Goal: Check status: Check status

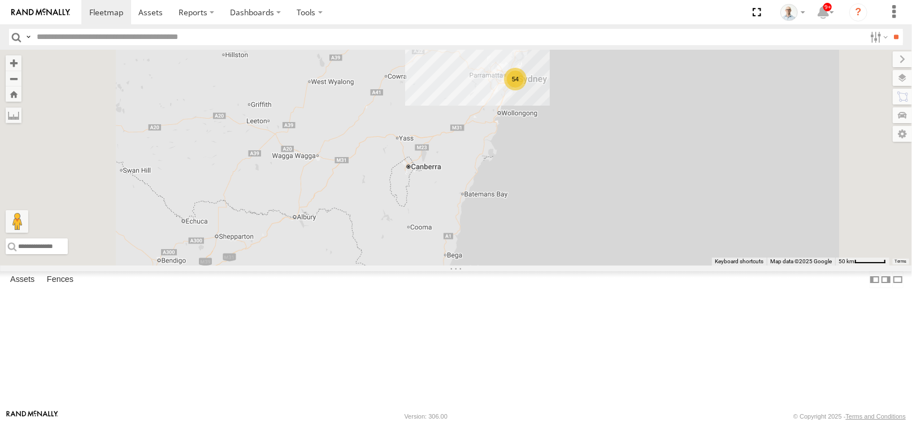
click at [527, 90] on div "54" at bounding box center [515, 79] width 23 height 23
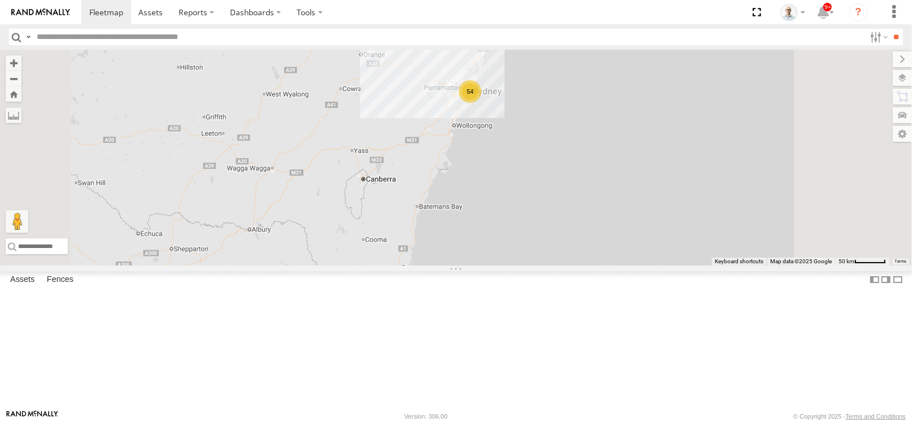
drag, startPoint x: 583, startPoint y: 166, endPoint x: 536, endPoint y: 179, distance: 49.1
click at [536, 179] on div "54" at bounding box center [456, 158] width 912 height 216
click at [482, 103] on div "54" at bounding box center [470, 91] width 23 height 23
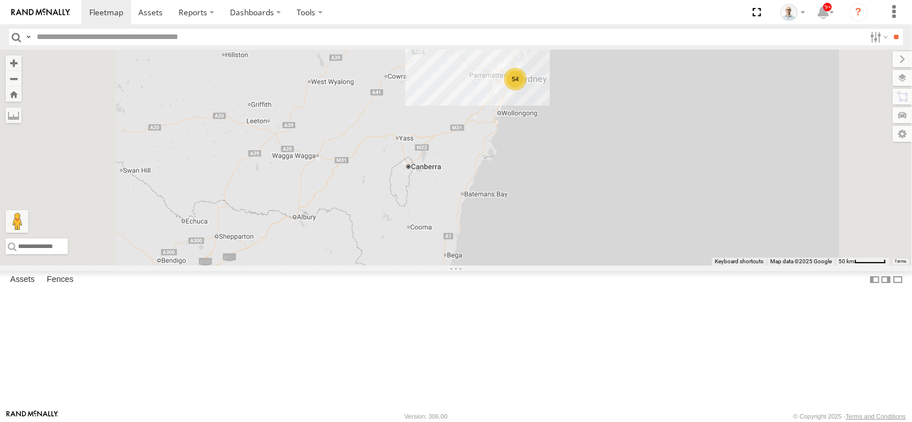
click at [527, 90] on div "54" at bounding box center [515, 79] width 23 height 23
click at [111, 12] on span at bounding box center [106, 12] width 34 height 11
click at [527, 90] on div "29" at bounding box center [515, 79] width 23 height 23
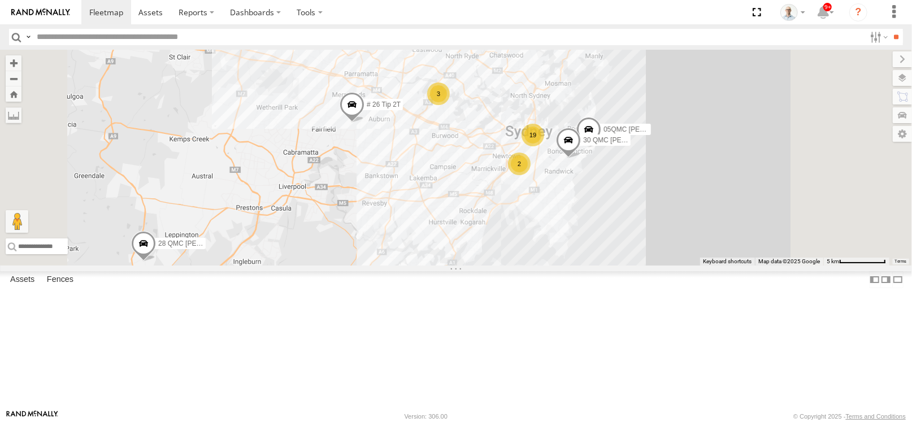
drag, startPoint x: 638, startPoint y: 175, endPoint x: 638, endPoint y: 190, distance: 15.8
click at [638, 190] on div "28 QMC Nathan 27QMC 19 2 17 # 26 Tip 2T 2 05QMC Jackson 3 Z=18 QMC Written off …" at bounding box center [456, 158] width 912 height 216
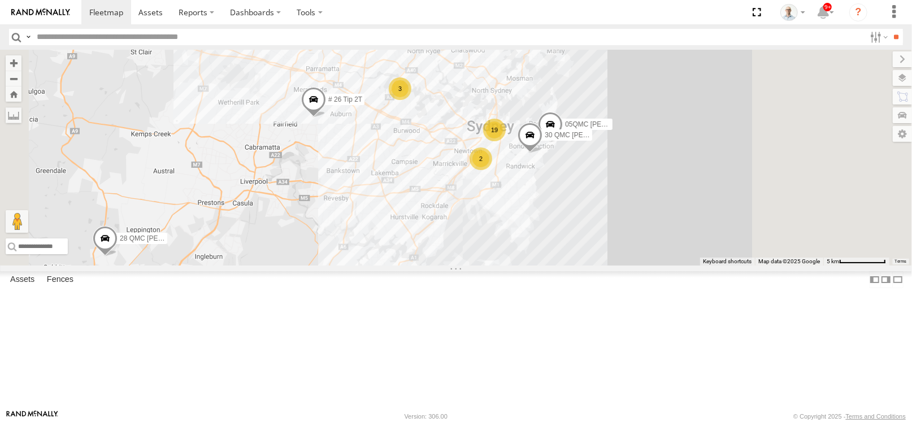
drag, startPoint x: 540, startPoint y: 151, endPoint x: 493, endPoint y: 146, distance: 47.8
click at [493, 146] on div "28 QMC Nathan 27QMC 19 2 17 # 26 Tip 2T 2 05QMC Jackson 3 Z=18 QMC Written off …" at bounding box center [456, 158] width 912 height 216
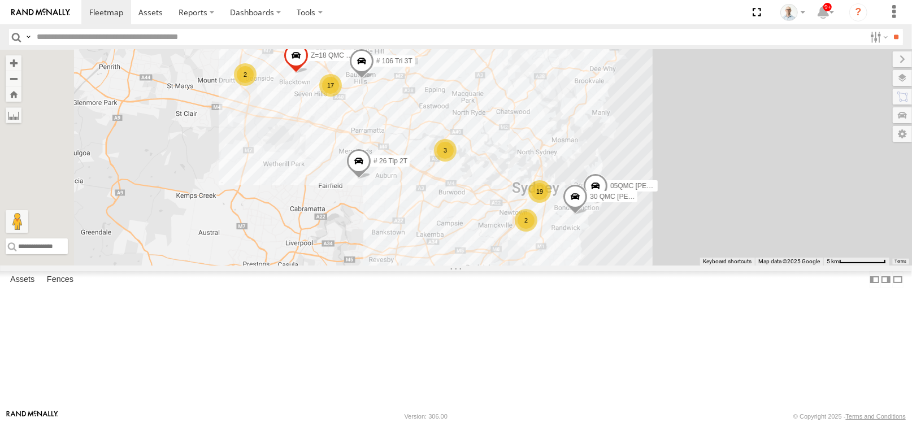
drag, startPoint x: 491, startPoint y: 154, endPoint x: 496, endPoint y: 184, distance: 30.9
click at [540, 217] on div "28 QMC Nathan 27QMC 19 2 17 # 26 Tip 2T 2 05QMC Jackson 3 Z=18 QMC Written off …" at bounding box center [456, 158] width 912 height 216
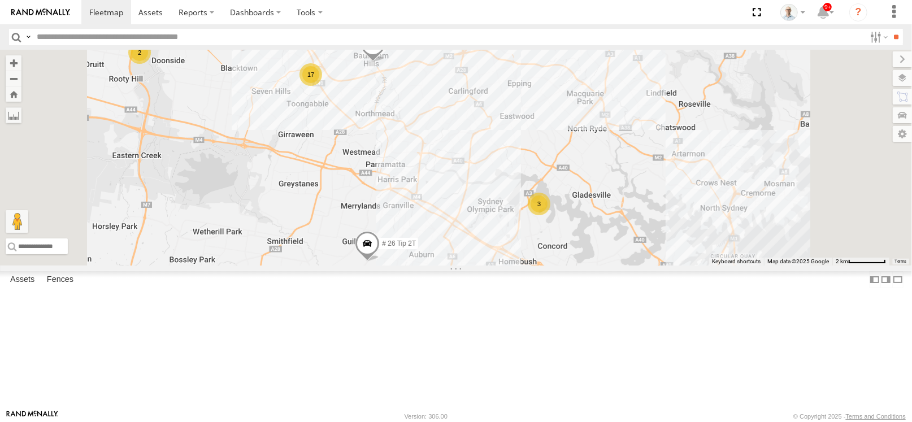
click at [322, 86] on div "17" at bounding box center [311, 74] width 23 height 23
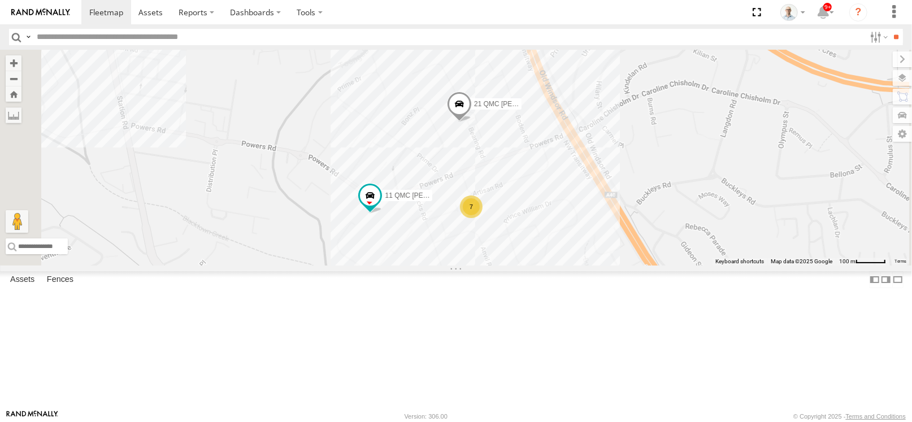
drag, startPoint x: 557, startPoint y: 239, endPoint x: 523, endPoint y: 175, distance: 71.5
click at [523, 175] on div "28 QMC Nathan 27QMC # 26 Tip 2T 05QMC Jackson Z=18 QMC Written off 30 QMC David…" at bounding box center [456, 158] width 912 height 216
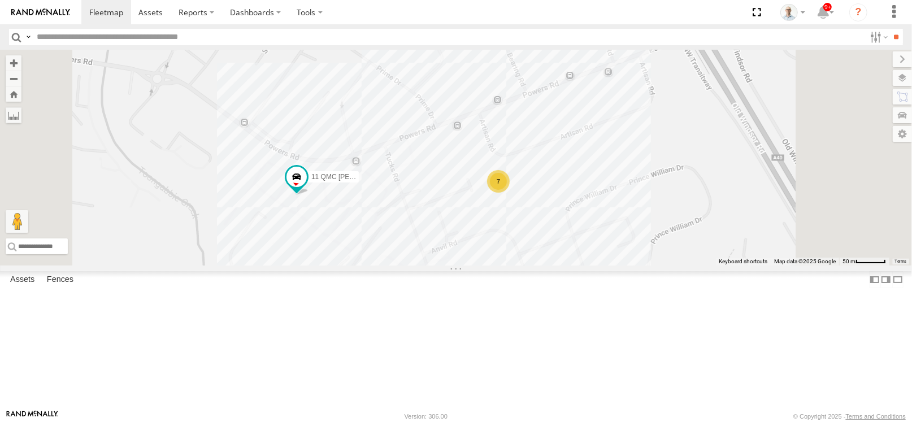
drag, startPoint x: 537, startPoint y: 197, endPoint x: 532, endPoint y: 160, distance: 37.7
click at [532, 160] on div "28 QMC Nathan 27QMC # 26 Tip 2T 05QMC Jackson Z=18 QMC Written off 30 QMC David…" at bounding box center [456, 158] width 912 height 216
click at [527, 165] on div "28 QMC Nathan 27QMC # 26 Tip 2T 05QMC Jackson Z=18 QMC Written off 30 QMC David…" at bounding box center [456, 158] width 912 height 216
click at [510, 192] on div "7" at bounding box center [498, 181] width 23 height 23
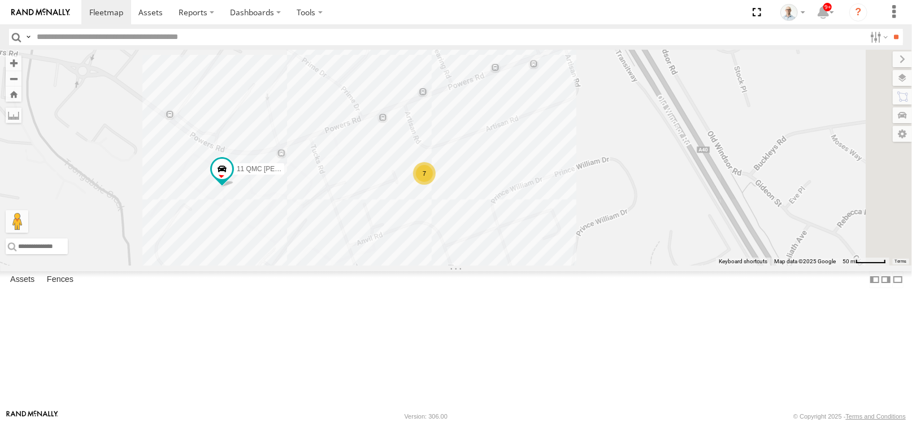
click at [470, 160] on div "28 QMC Nathan 27QMC # 26 Tip 2T 05QMC Jackson Z=18 QMC Written off 30 QMC David…" at bounding box center [456, 158] width 912 height 216
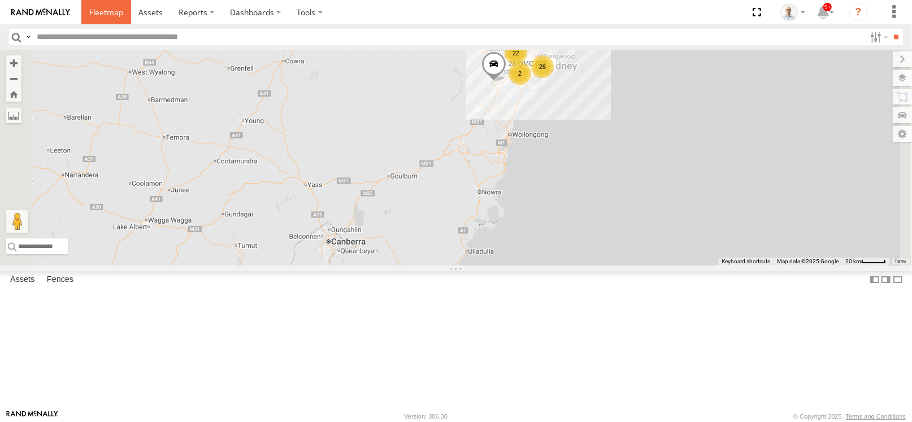
click at [101, 12] on span at bounding box center [106, 12] width 34 height 11
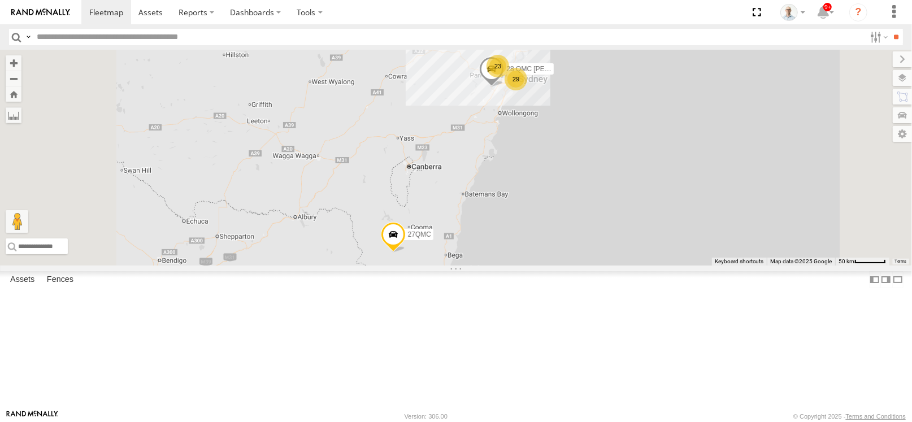
click at [509, 77] on div "23" at bounding box center [498, 66] width 23 height 23
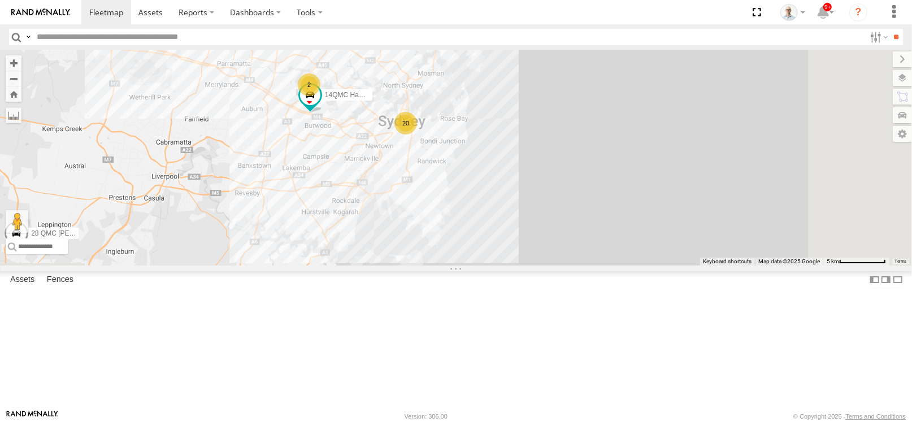
drag, startPoint x: 685, startPoint y: 330, endPoint x: 411, endPoint y: 127, distance: 341.0
click at [397, 118] on div "28 QMC [PERSON_NAME] 27QMC 20 17 # KS75A 2 2 14QMC Hamza 2 Z=18 QMC Written off…" at bounding box center [456, 158] width 912 height 216
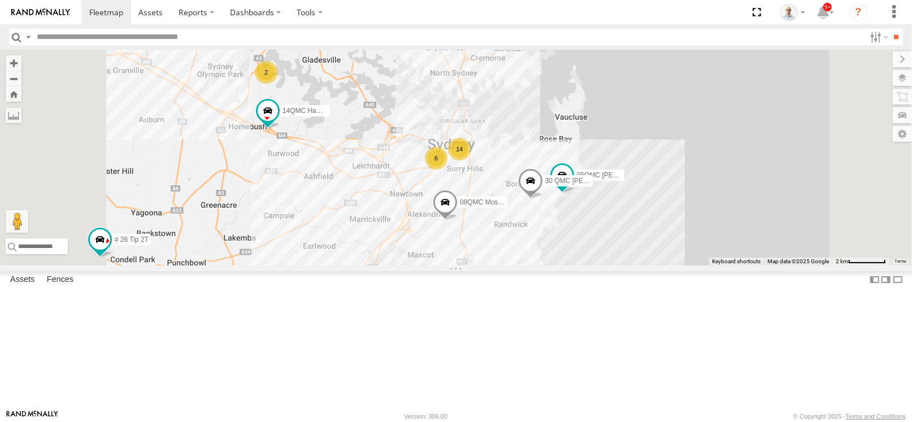
click at [278, 84] on div "2" at bounding box center [266, 72] width 23 height 23
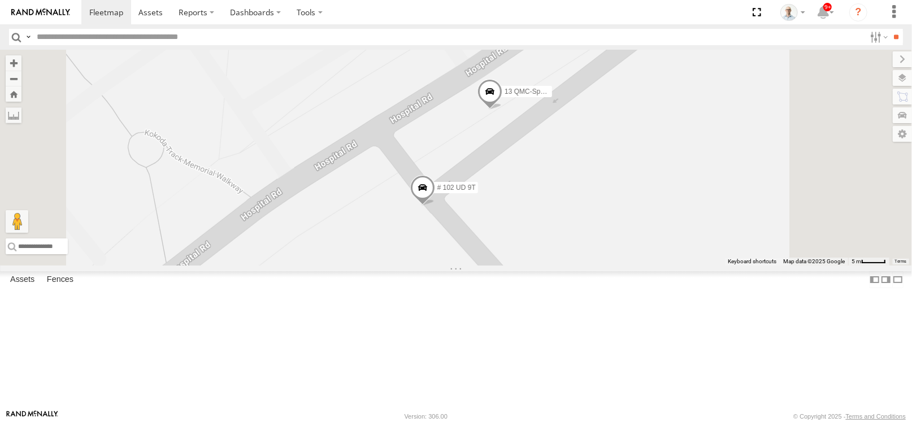
click at [502, 110] on span at bounding box center [490, 94] width 25 height 31
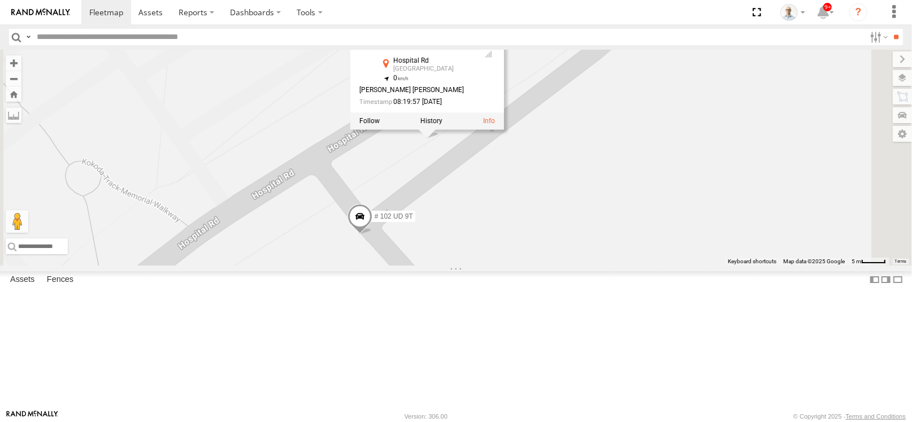
drag, startPoint x: 661, startPoint y: 216, endPoint x: 592, endPoint y: 248, distance: 76.2
click at [592, 248] on div "28 QMC [PERSON_NAME] 27QMC # KS75A 14QMC Hamza Z=18 QMC Written off # 106 Tri 3…" at bounding box center [456, 158] width 912 height 216
click at [600, 259] on div "28 QMC [PERSON_NAME] 27QMC # KS75A 14QMC Hamza Z=18 QMC Written off # 106 Tri 3…" at bounding box center [456, 158] width 912 height 216
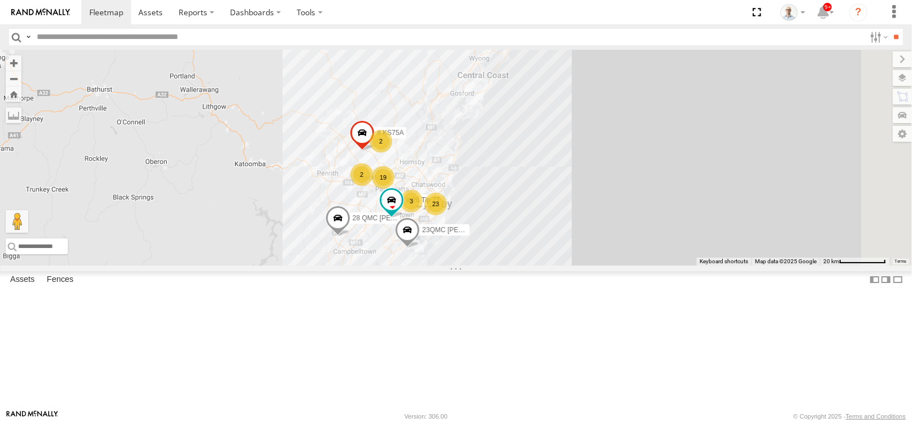
drag, startPoint x: 586, startPoint y: 322, endPoint x: 577, endPoint y: 309, distance: 15.5
click at [577, 266] on div "28 QMC [PERSON_NAME] 27QMC # KS75A # 26 Tip 2T 23QMC [PERSON_NAME] 23 19 2 2 3" at bounding box center [456, 158] width 912 height 216
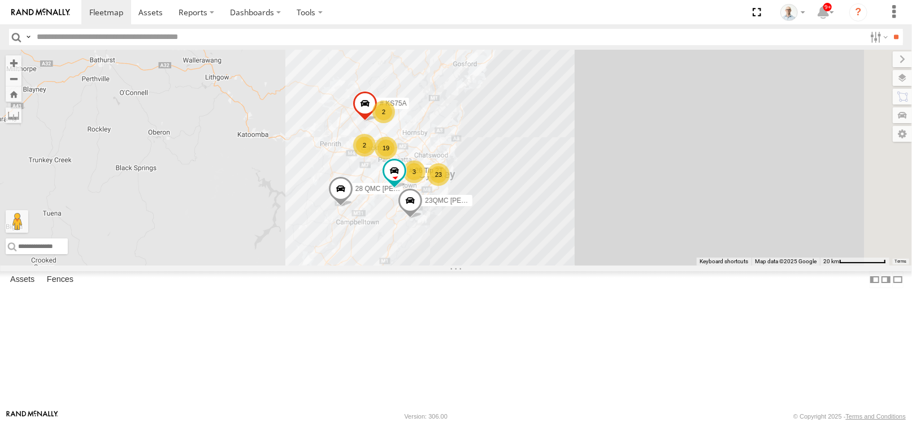
drag, startPoint x: 420, startPoint y: 192, endPoint x: 422, endPoint y: 144, distance: 48.1
click at [416, 137] on div "28 QMC [PERSON_NAME] 27QMC # KS75A # 26 Tip 2T 23QMC [PERSON_NAME] 23 19 2 2 3" at bounding box center [456, 158] width 912 height 216
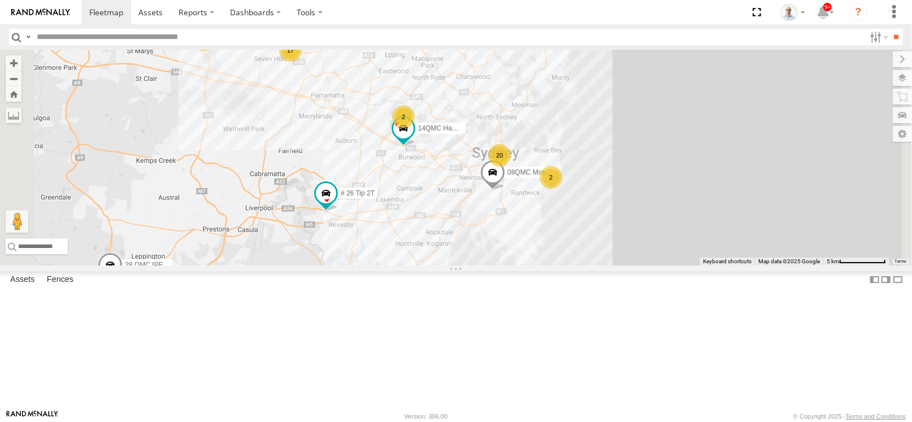
drag, startPoint x: 463, startPoint y: 174, endPoint x: 480, endPoint y: 267, distance: 94.2
click at [480, 266] on div "28 QMC [PERSON_NAME] 27QMC # KS75A # 26 Tip 2T 23QMC [PERSON_NAME] 20 08QMC Mos…" at bounding box center [456, 158] width 912 height 216
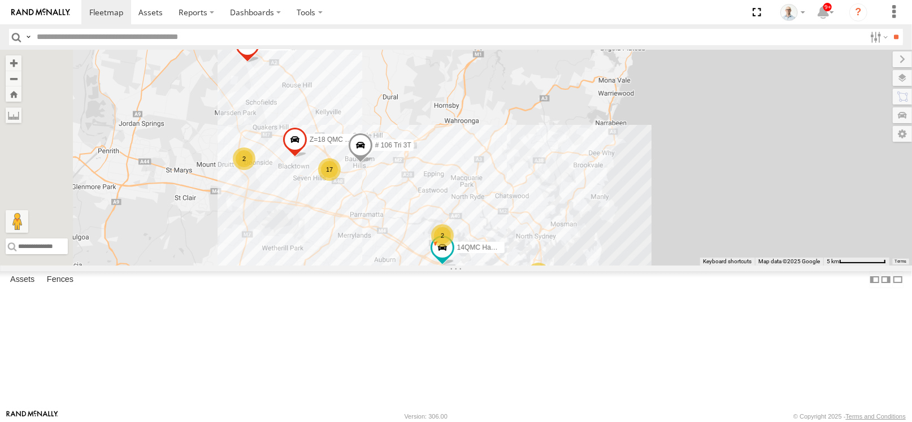
drag, startPoint x: 483, startPoint y: 200, endPoint x: 513, endPoint y: 256, distance: 63.5
click at [513, 256] on div "28 QMC [PERSON_NAME] 27QMC # KS75A # 26 Tip 2T 23QMC [PERSON_NAME] 20 08QMC Mos…" at bounding box center [456, 158] width 912 height 216
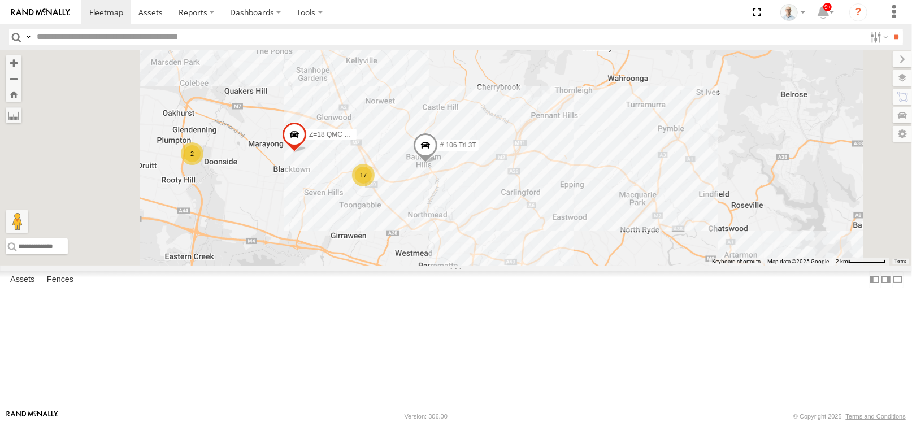
click at [375, 187] on div "17" at bounding box center [363, 175] width 23 height 23
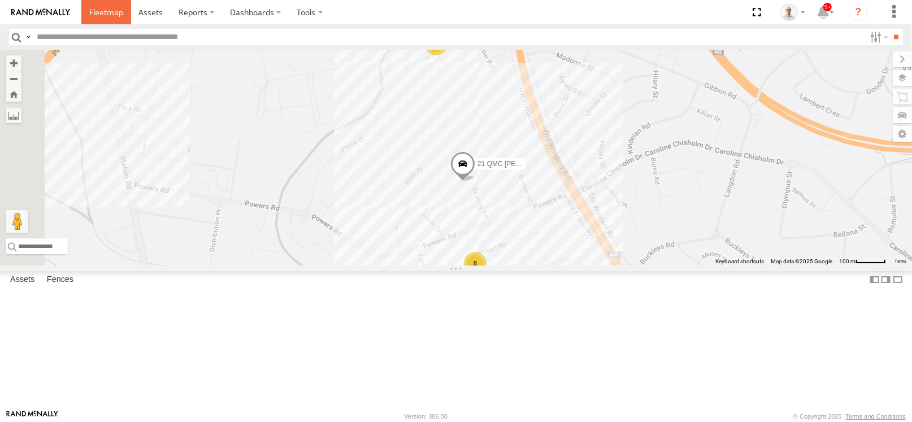
click at [108, 3] on link at bounding box center [106, 12] width 50 height 24
